Goal: Find specific page/section: Find specific page/section

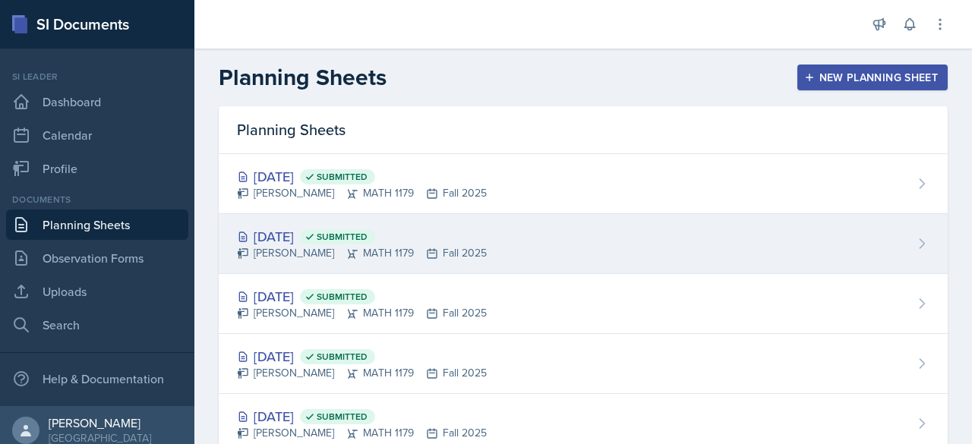
click at [302, 221] on div "[DATE] Submitted [PERSON_NAME] MATH 1179 Fall 2025" at bounding box center [583, 244] width 729 height 60
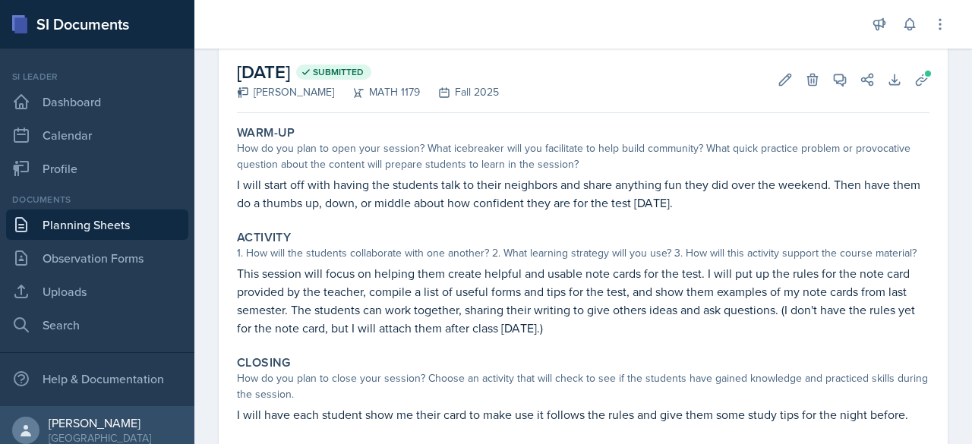
scroll to position [74, 0]
click at [833, 83] on icon at bounding box center [840, 78] width 15 height 15
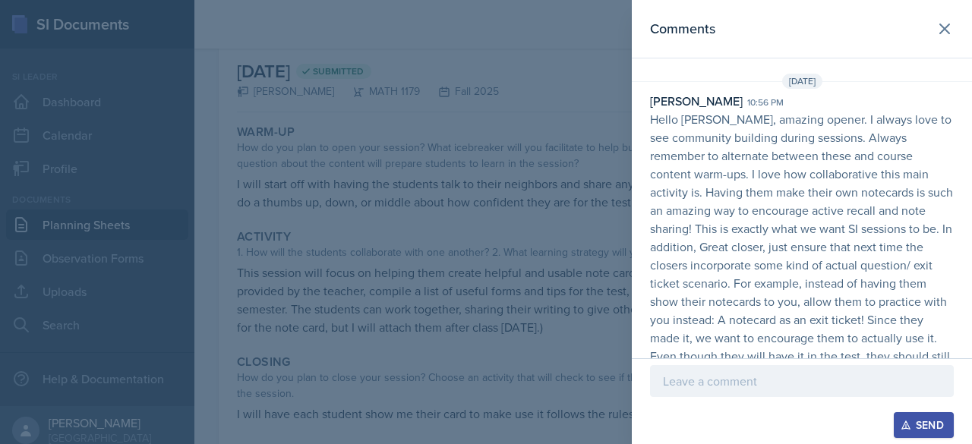
scroll to position [141, 0]
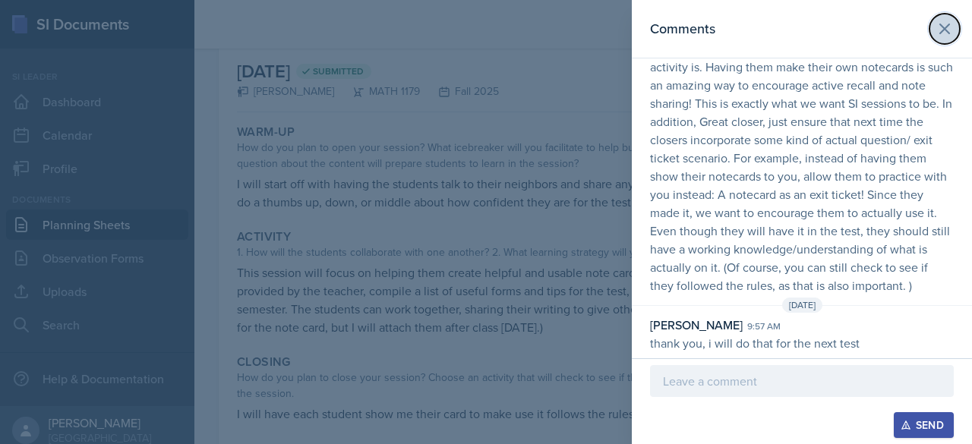
click at [936, 21] on icon at bounding box center [945, 29] width 18 height 18
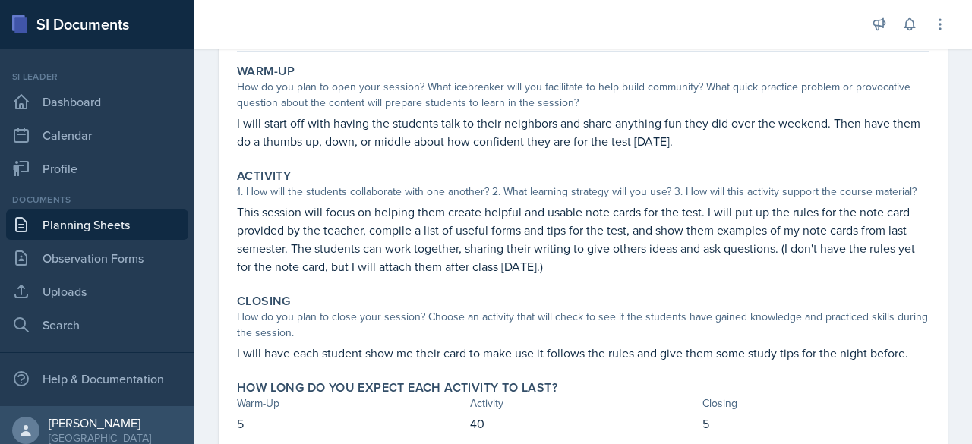
scroll to position [0, 0]
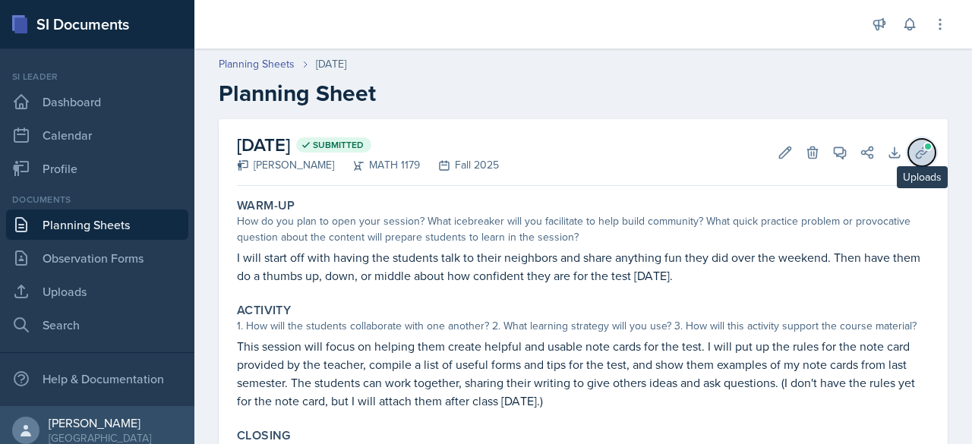
click at [915, 156] on icon at bounding box center [922, 152] width 15 height 15
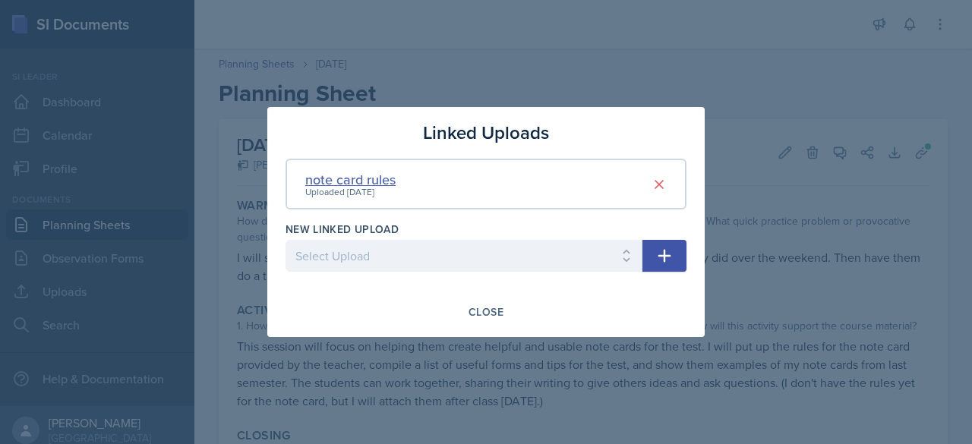
click at [366, 179] on div "note card rules" at bounding box center [350, 179] width 90 height 21
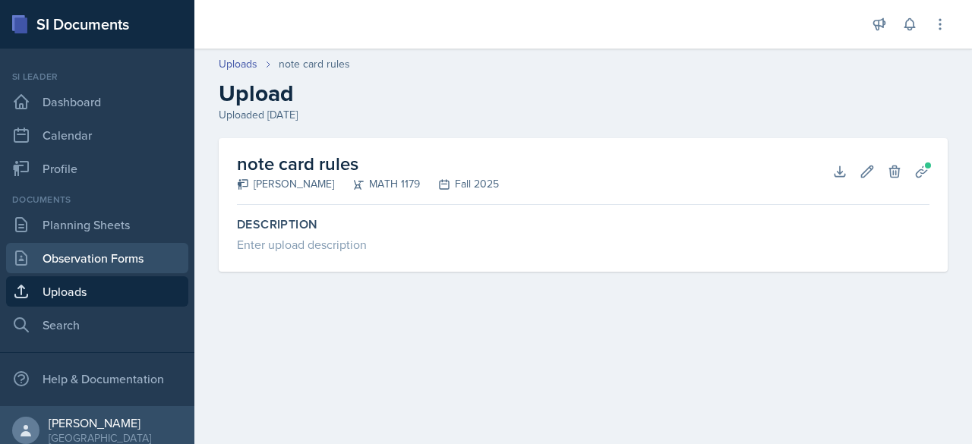
click at [84, 249] on link "Observation Forms" at bounding box center [97, 258] width 182 height 30
